Goal: Task Accomplishment & Management: Use online tool/utility

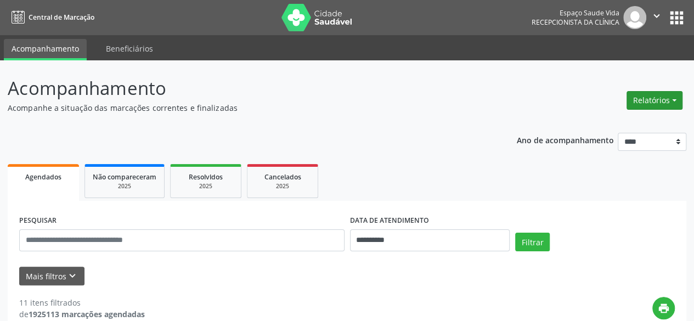
drag, startPoint x: 0, startPoint y: 0, endPoint x: 678, endPoint y: 98, distance: 685.0
click at [678, 98] on button "Relatórios" at bounding box center [654, 100] width 56 height 19
click at [626, 115] on ul "Agendamentos Procedimentos realizados" at bounding box center [623, 130] width 119 height 39
click at [615, 119] on link "Agendamentos" at bounding box center [624, 123] width 118 height 15
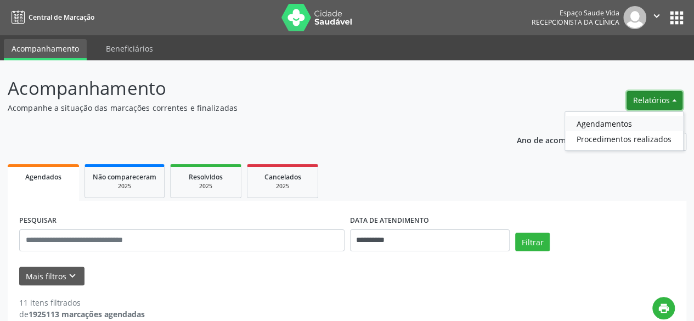
select select "*"
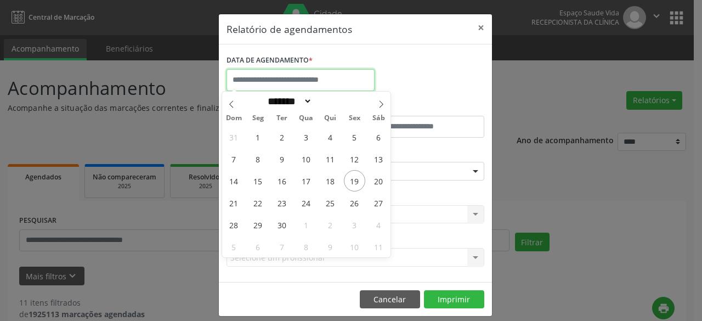
click at [343, 80] on input "text" at bounding box center [301, 80] width 148 height 22
click at [260, 206] on span "22" at bounding box center [257, 202] width 21 height 21
type input "**********"
click at [260, 206] on span "22" at bounding box center [257, 202] width 21 height 21
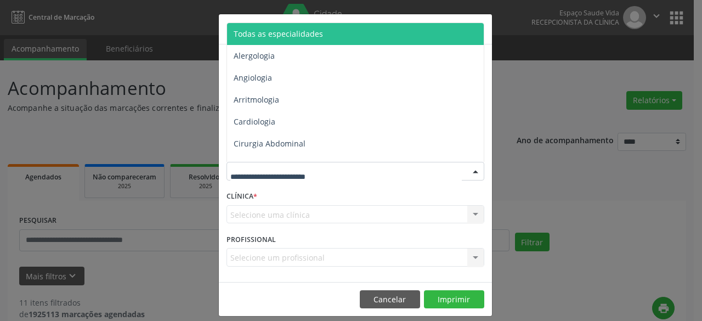
click at [358, 168] on div at bounding box center [356, 171] width 258 height 19
click at [327, 35] on span "Todas as especialidades" at bounding box center [356, 34] width 258 height 22
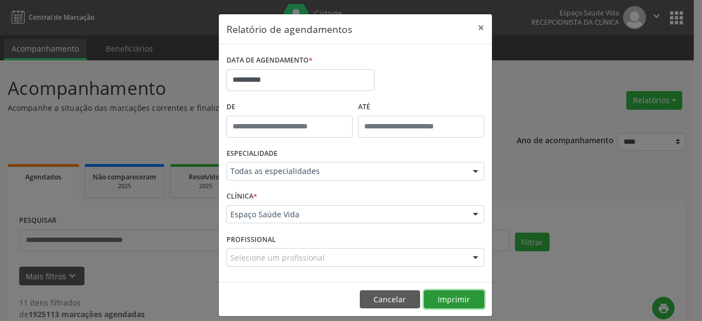
click at [445, 298] on button "Imprimir" at bounding box center [454, 299] width 60 height 19
